Goal: Information Seeking & Learning: Learn about a topic

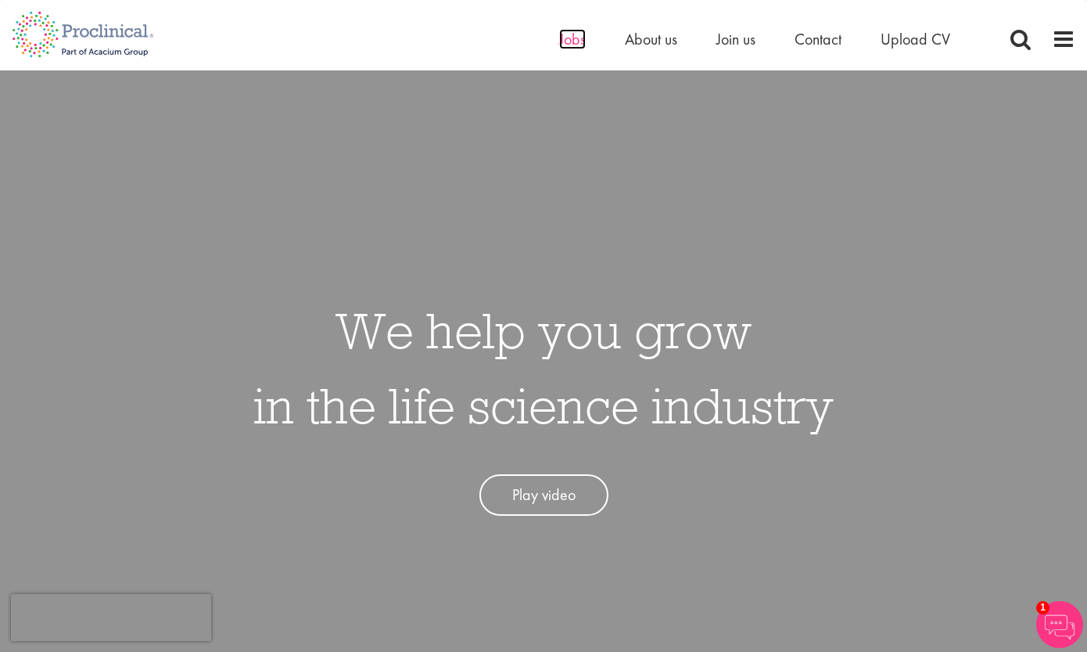
click at [576, 39] on span "Jobs" at bounding box center [572, 39] width 27 height 20
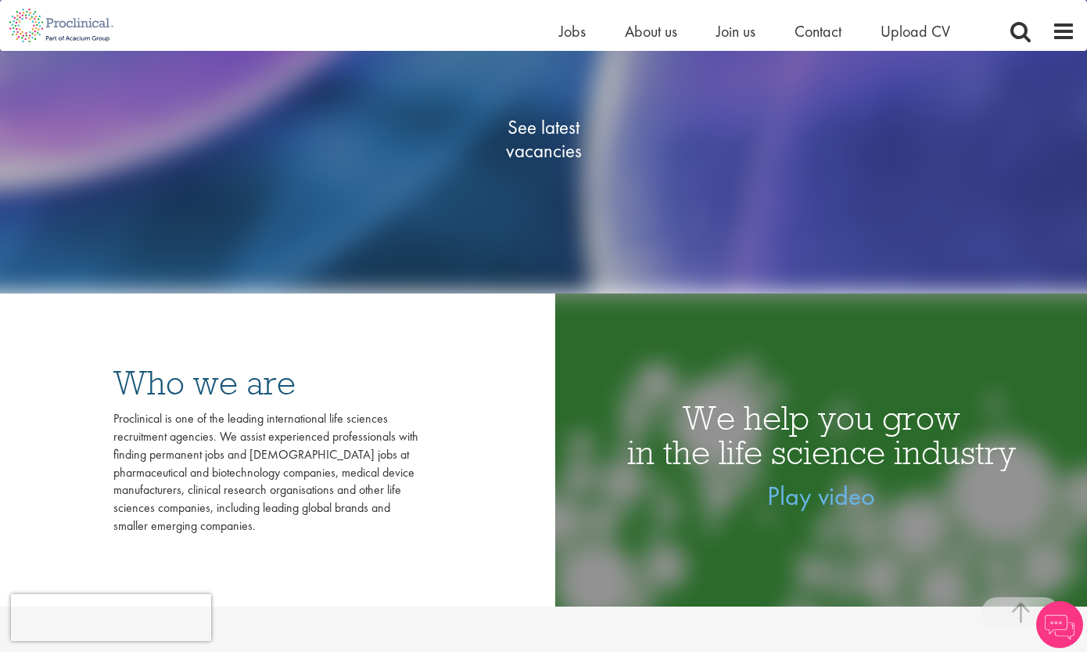
scroll to position [332, 0]
click at [538, 120] on span "See latest vacancies" at bounding box center [543, 138] width 156 height 47
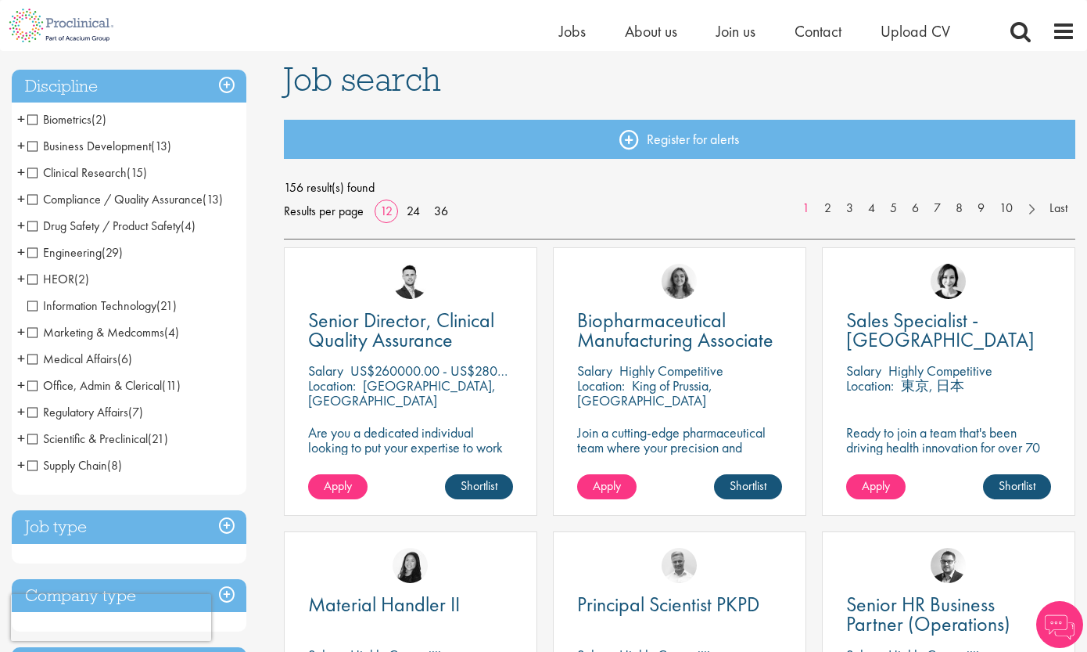
scroll to position [106, 0]
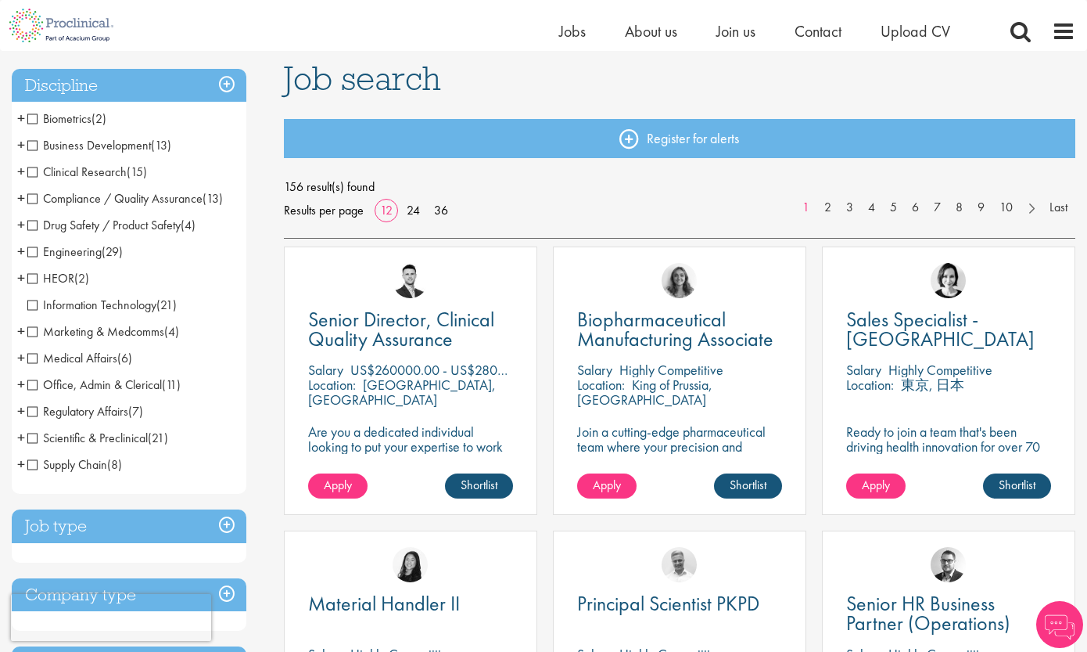
click at [31, 143] on span "Business Development" at bounding box center [89, 145] width 124 height 16
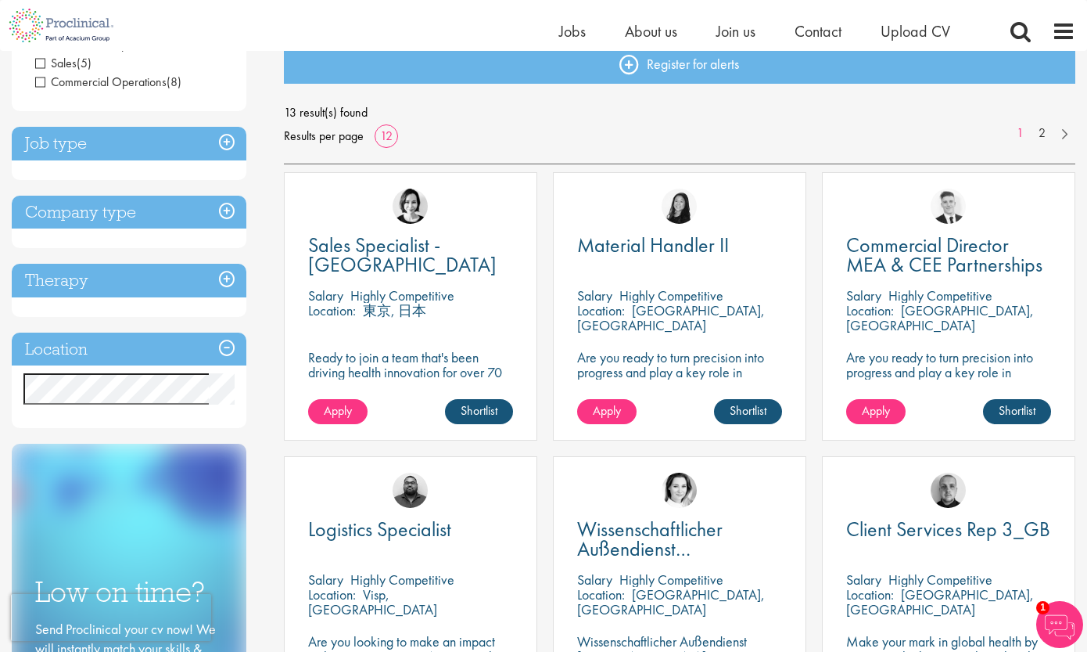
scroll to position [182, 0]
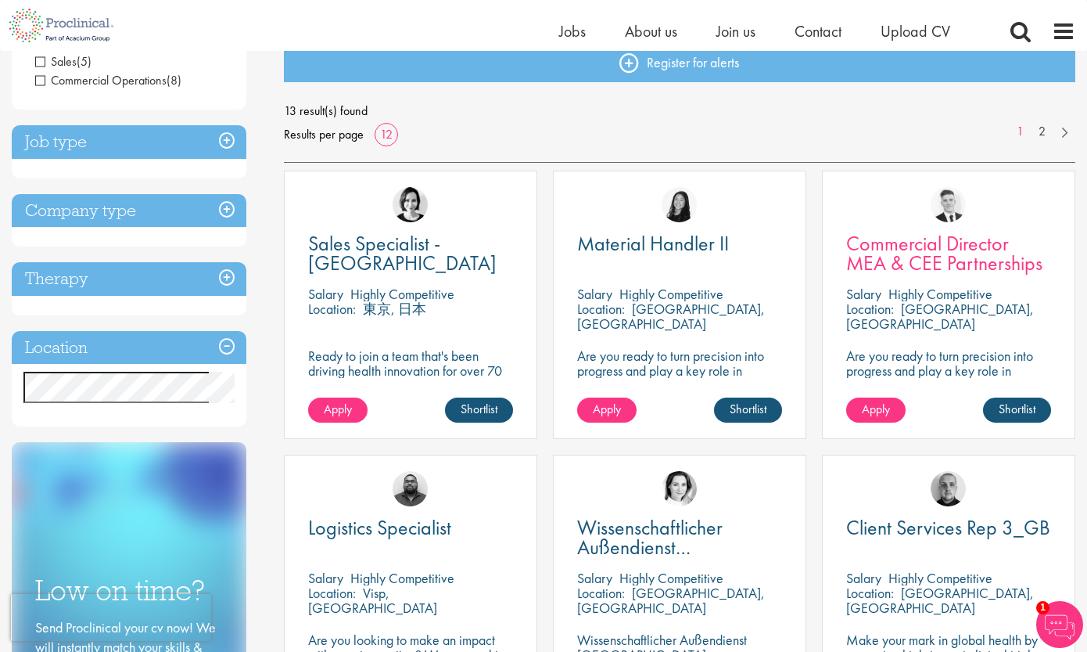
click at [897, 244] on span "Commercial Director MEA & CEE Partnerships" at bounding box center [944, 253] width 196 height 46
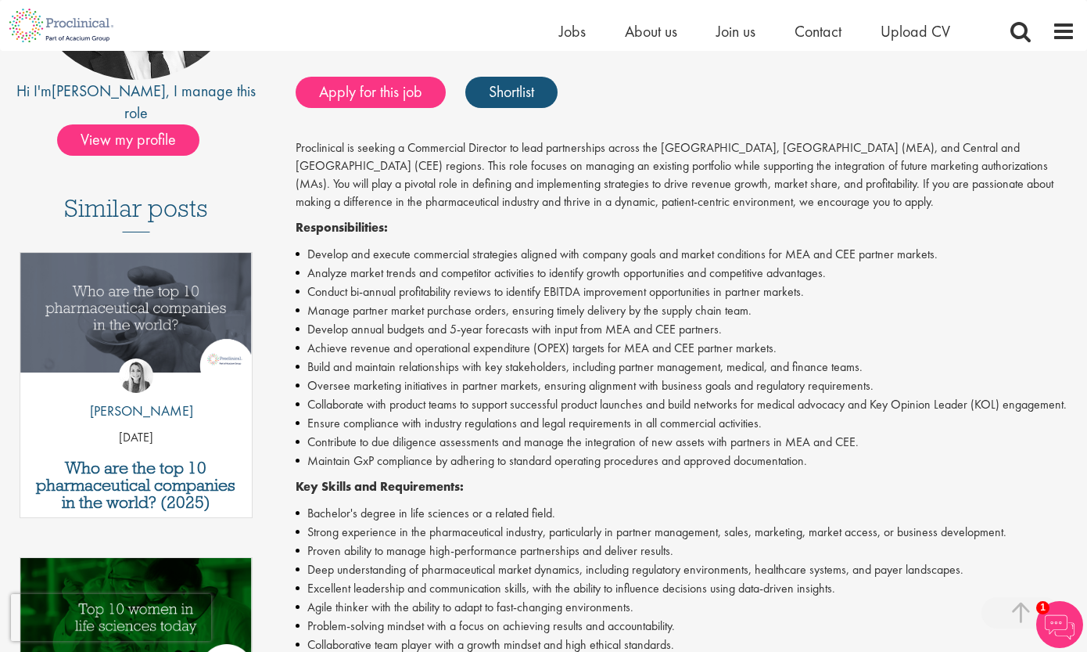
scroll to position [316, 0]
